Goal: Check status

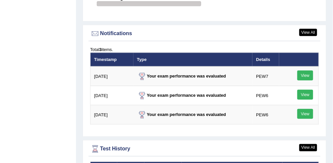
scroll to position [801, 0]
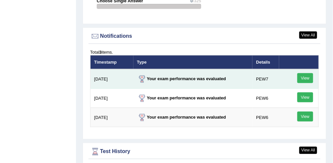
click at [305, 73] on link "View" at bounding box center [306, 78] width 16 height 10
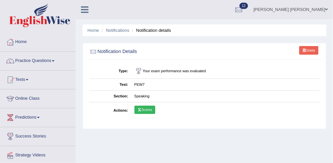
click at [146, 108] on link "Scores" at bounding box center [145, 110] width 21 height 9
